Goal: Task Accomplishment & Management: Manage account settings

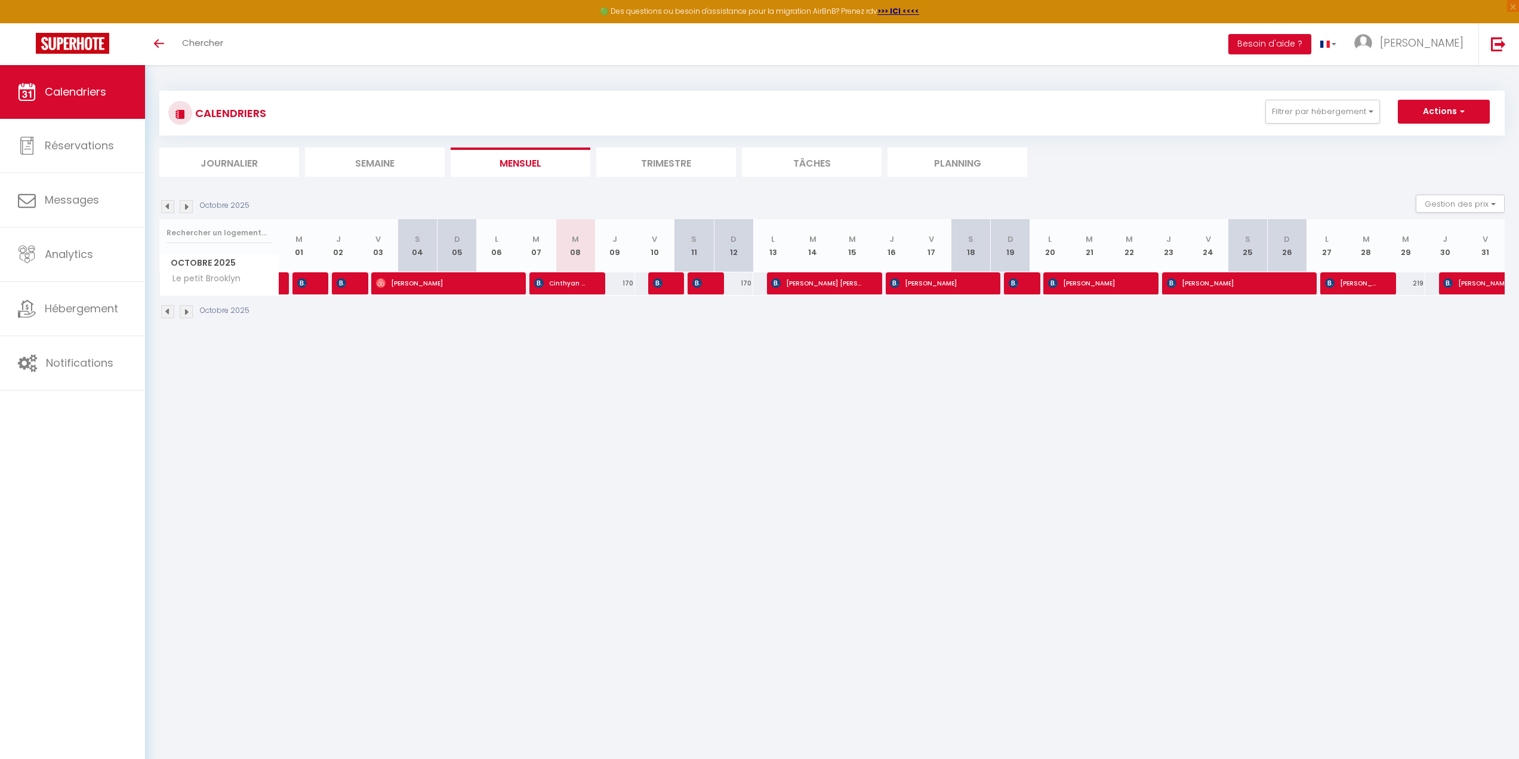
click at [189, 309] on img at bounding box center [186, 311] width 13 height 13
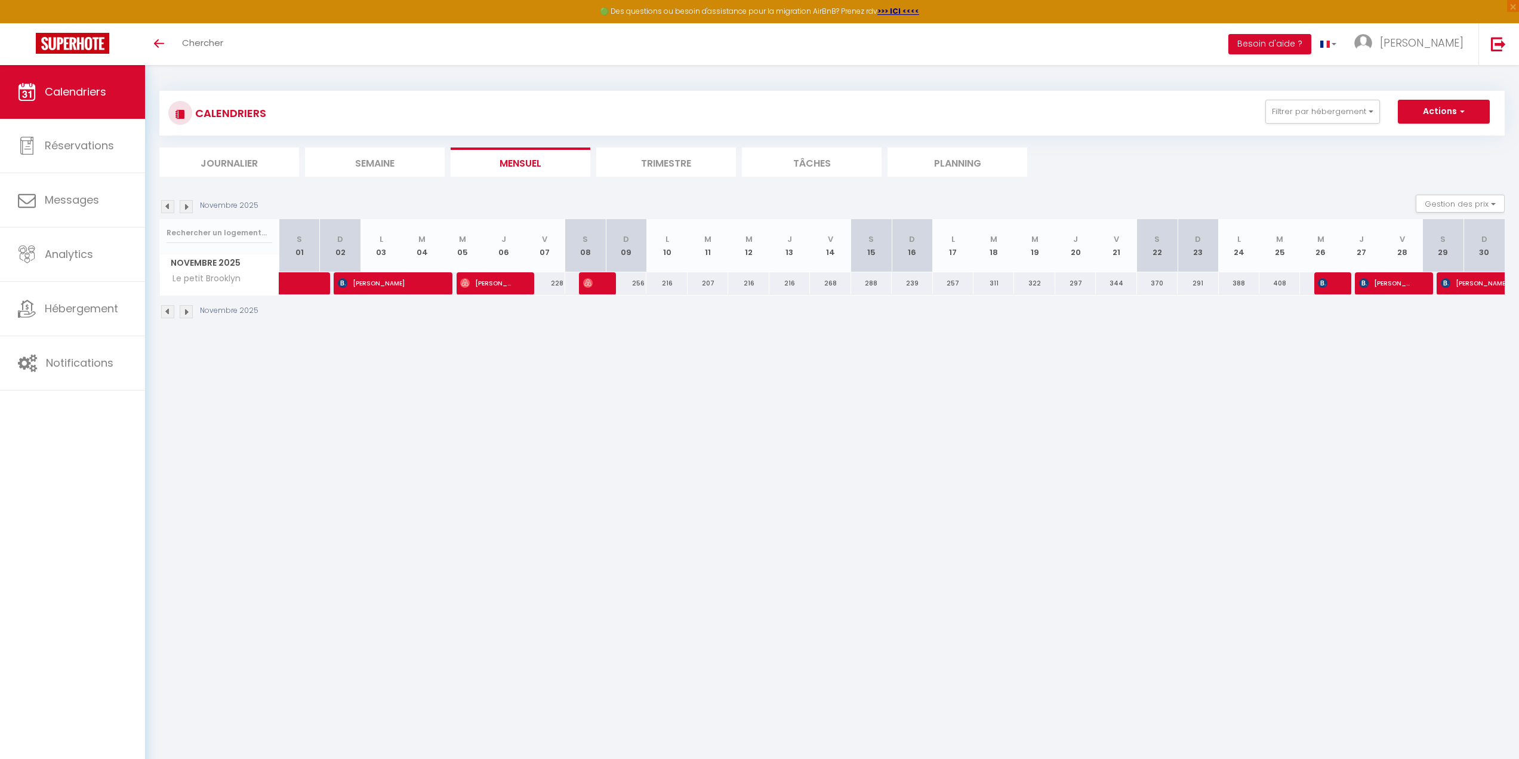
click at [189, 309] on img at bounding box center [186, 311] width 13 height 13
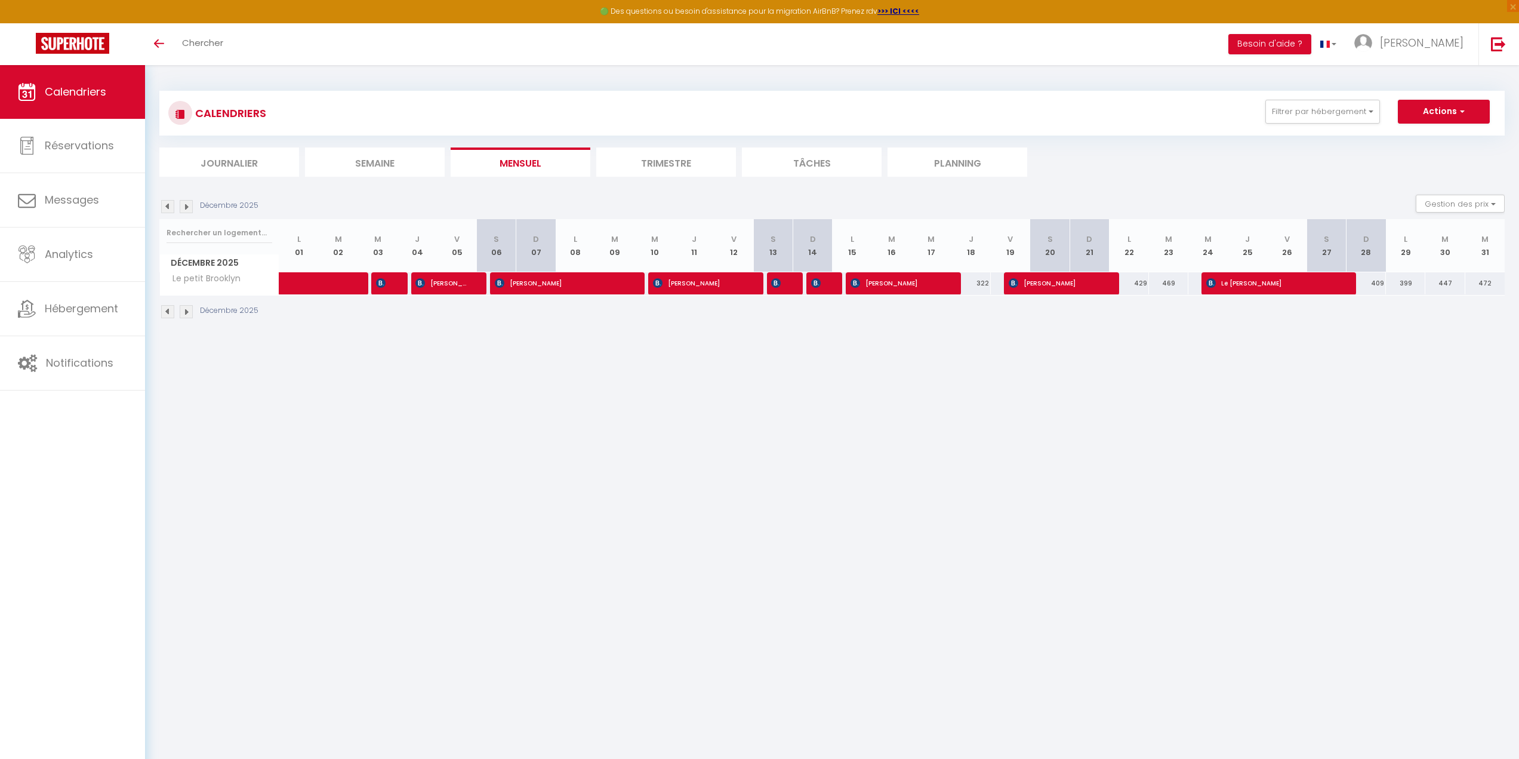
click at [166, 314] on img at bounding box center [167, 311] width 13 height 13
select select
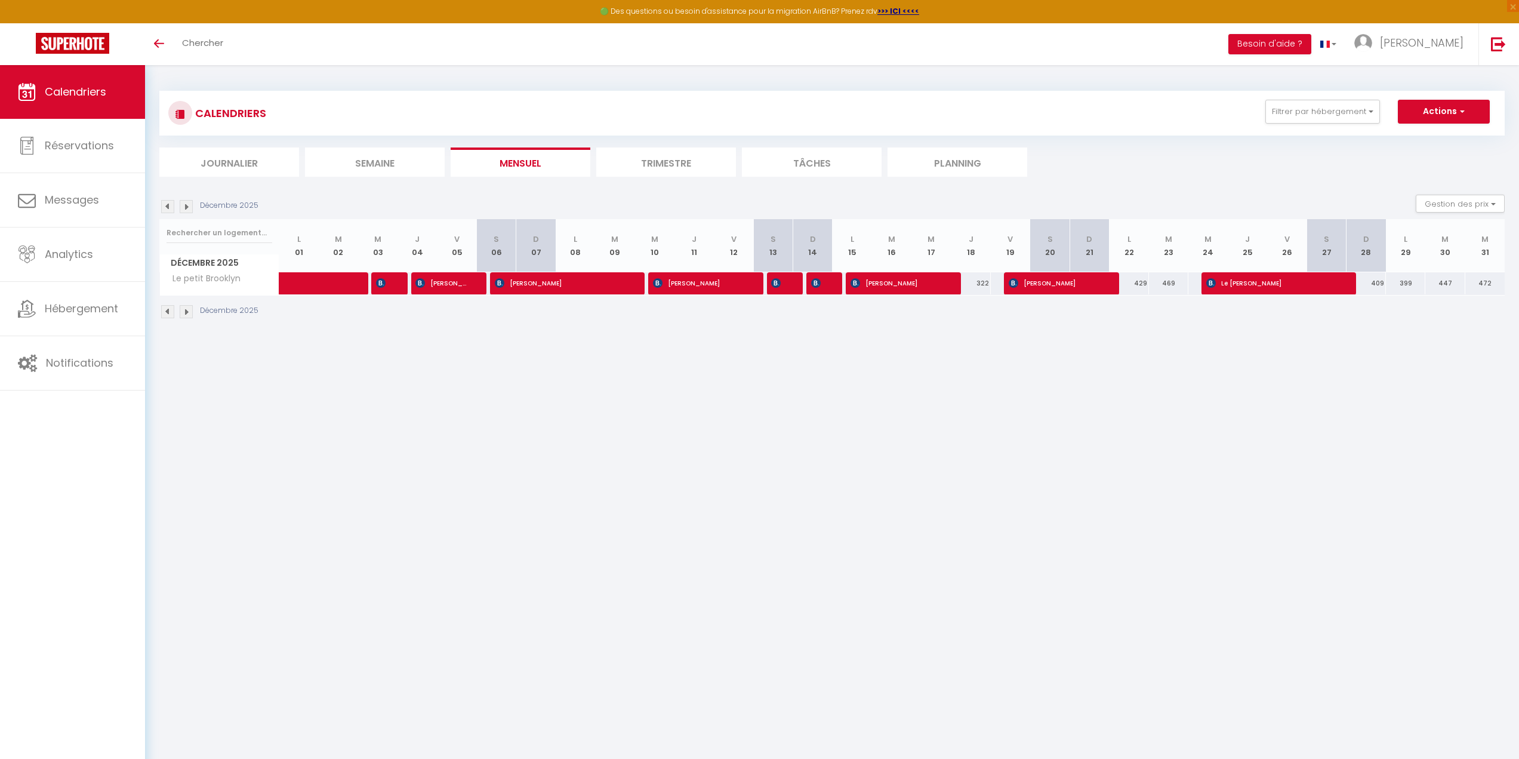
select select
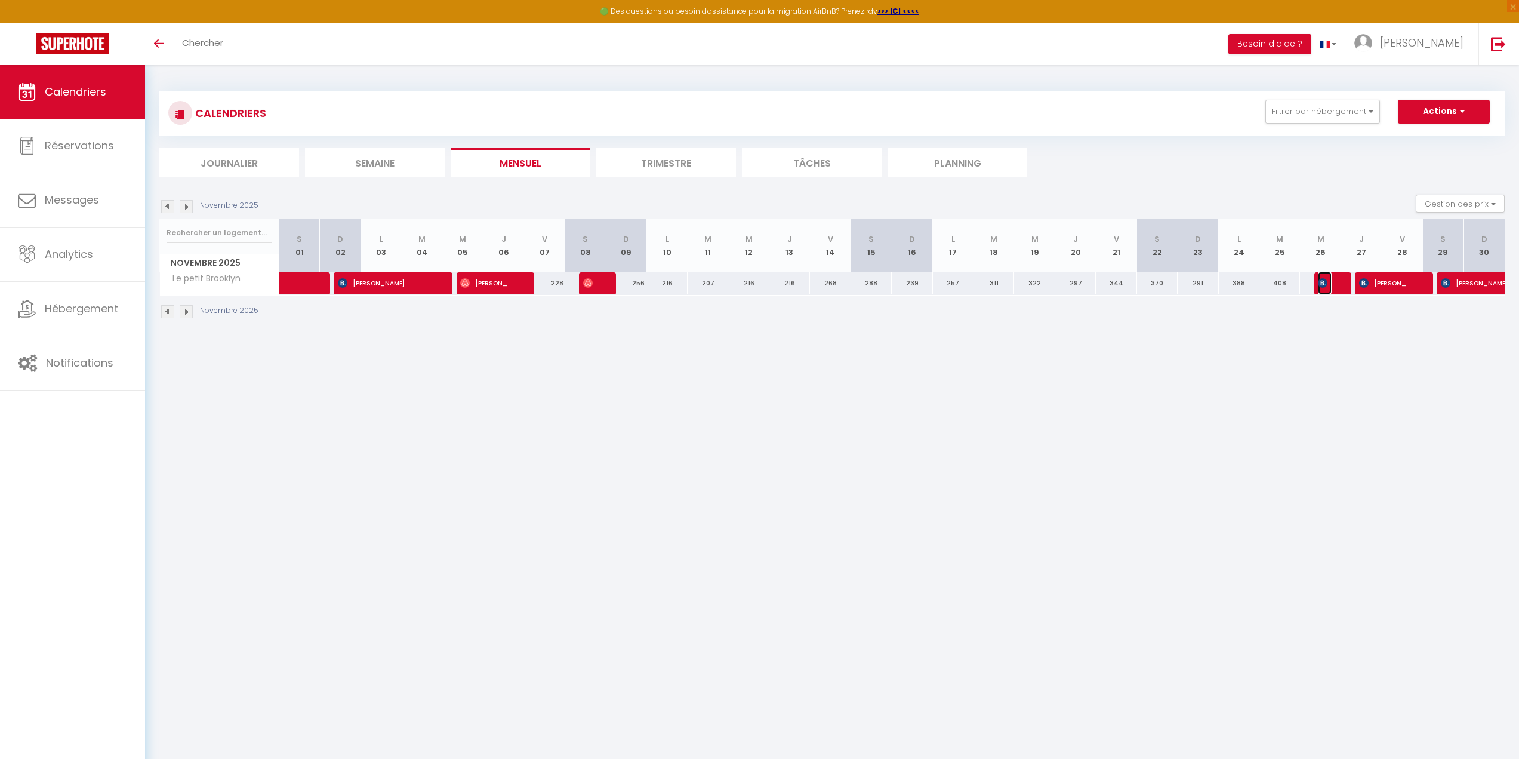
click at [1322, 293] on span "[PERSON_NAME]" at bounding box center [1325, 283] width 14 height 23
select select "OK"
select select "KO"
select select "0"
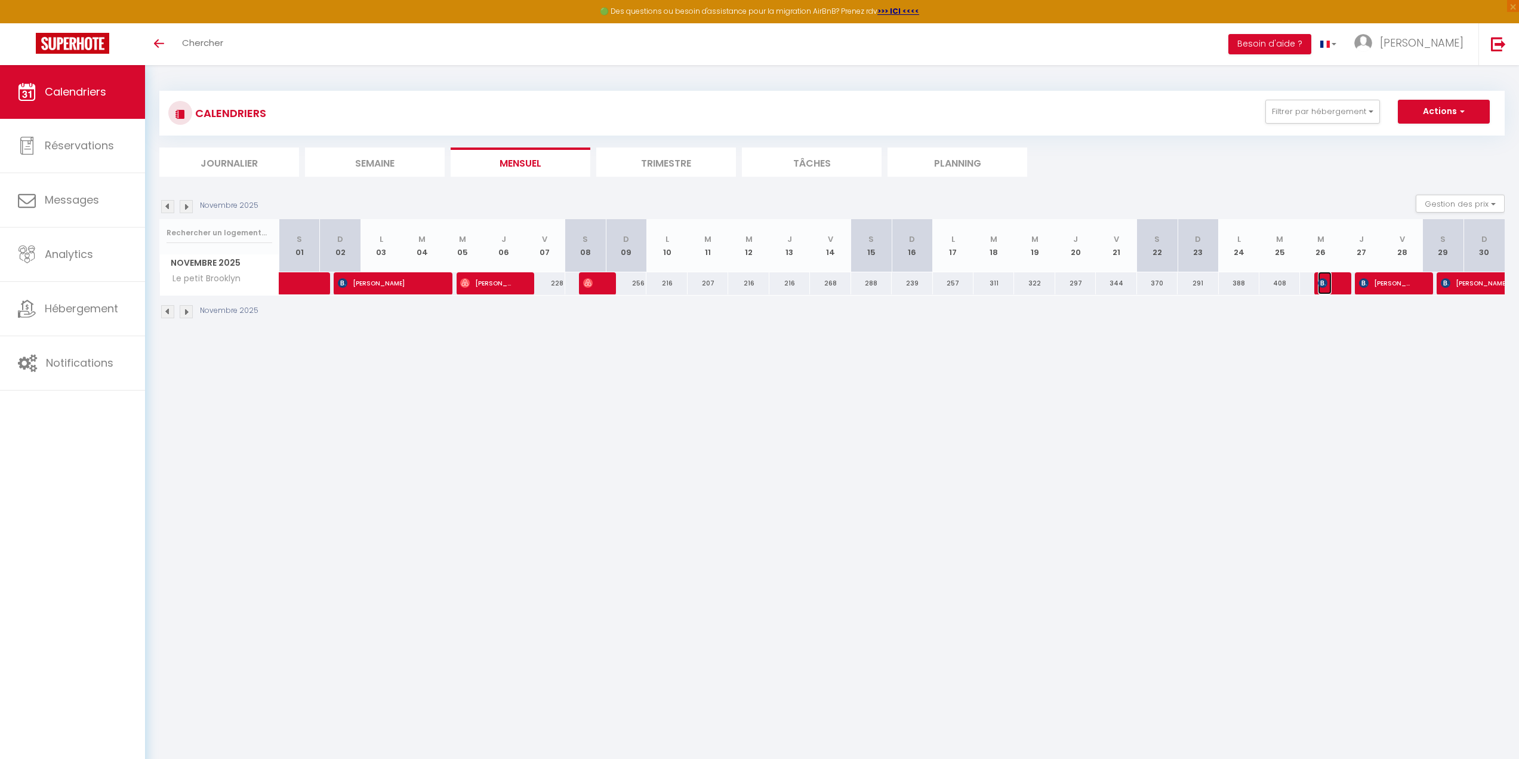
select select "1"
select select
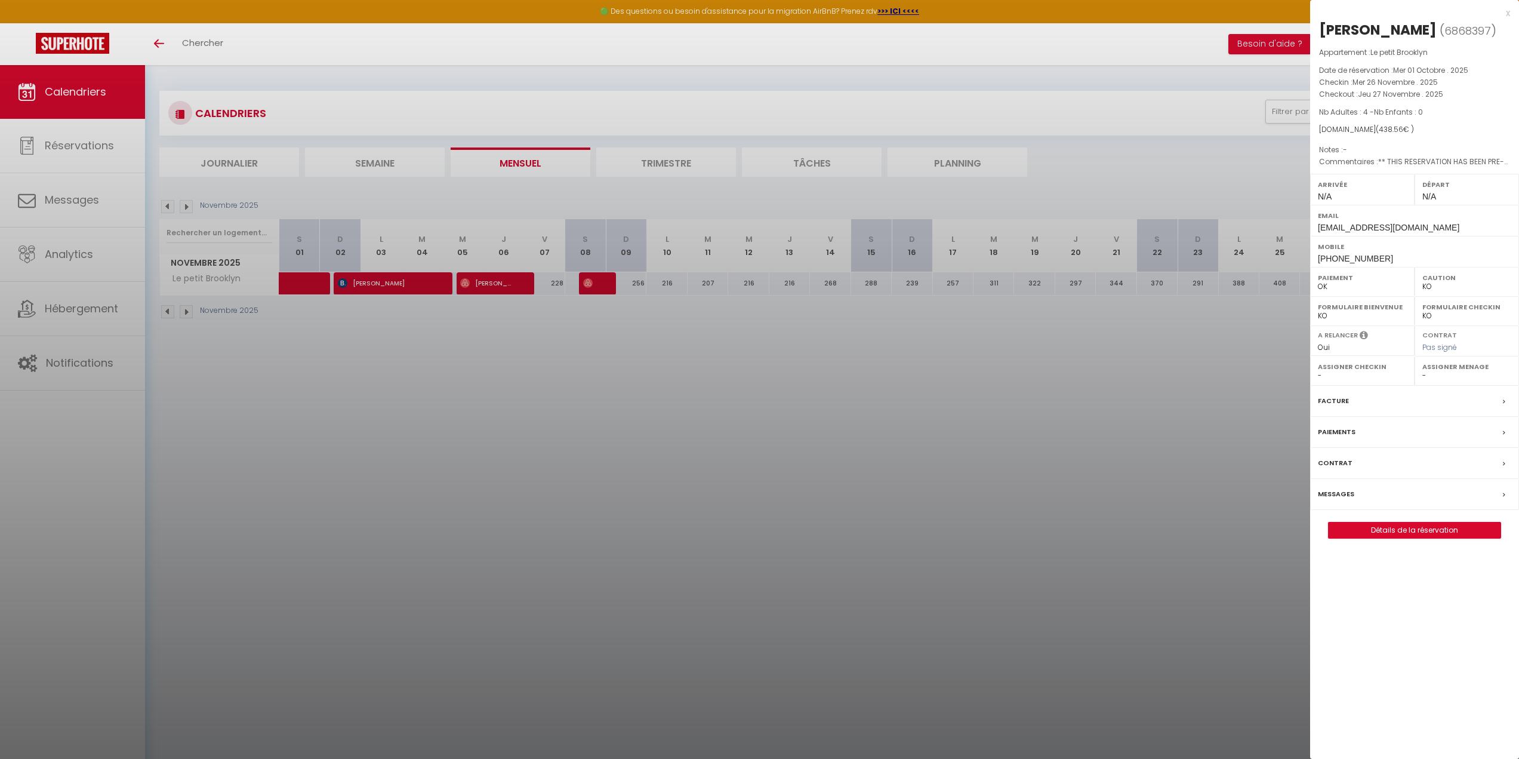
click at [1192, 396] on div at bounding box center [759, 379] width 1519 height 759
